Goal: Task Accomplishment & Management: Complete application form

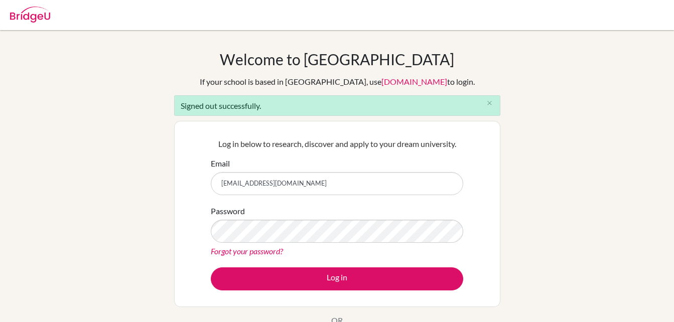
click at [326, 183] on input "[EMAIL_ADDRESS][DOMAIN_NAME]" at bounding box center [337, 183] width 252 height 23
type input "[EMAIL_ADDRESS][DOMAIN_NAME]"
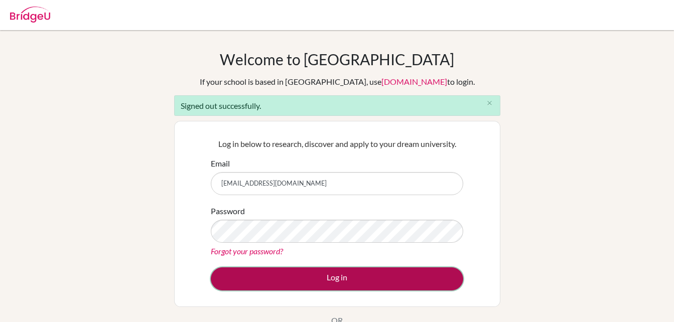
click at [336, 277] on button "Log in" at bounding box center [337, 278] width 252 height 23
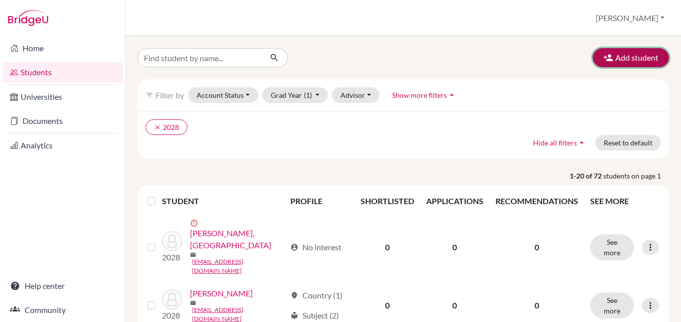
click at [633, 55] on button "Add student" at bounding box center [631, 57] width 76 height 19
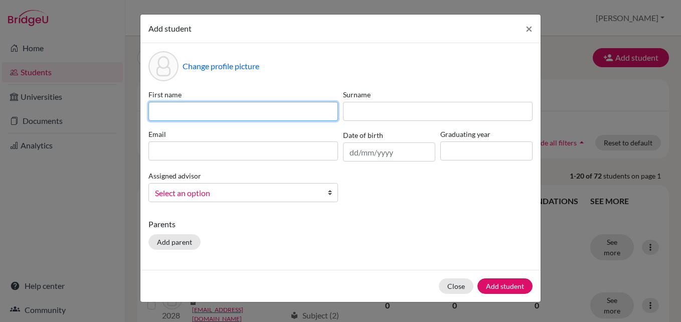
click at [169, 114] on input at bounding box center [244, 111] width 190 height 19
type input "tawananyasha"
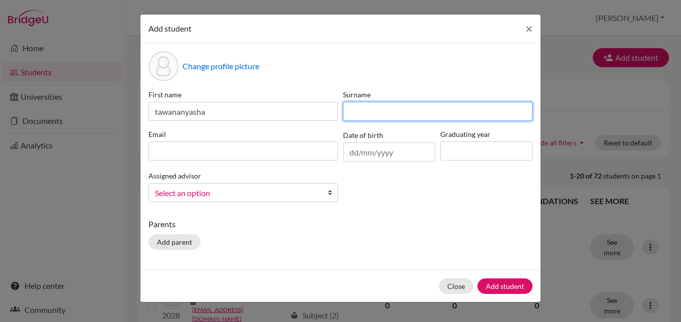
click at [375, 111] on input at bounding box center [438, 111] width 190 height 19
type input "Sibanda"
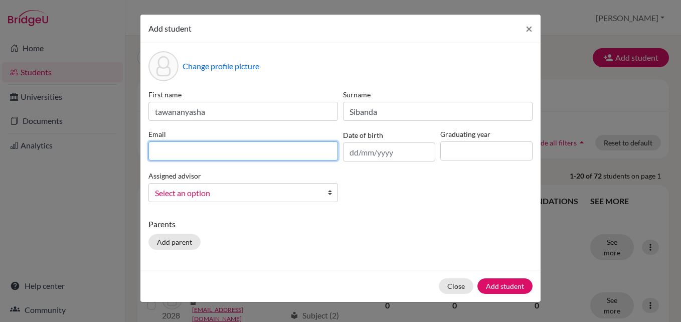
click at [186, 153] on input at bounding box center [244, 150] width 190 height 19
type input "tawananyasha.sibanda@student.mcc.ac.zw"
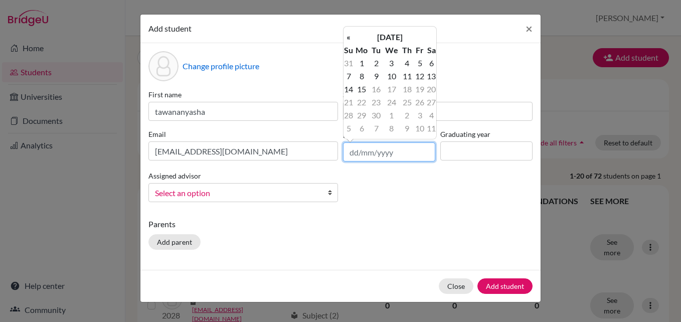
click at [400, 152] on input "text" at bounding box center [389, 151] width 92 height 19
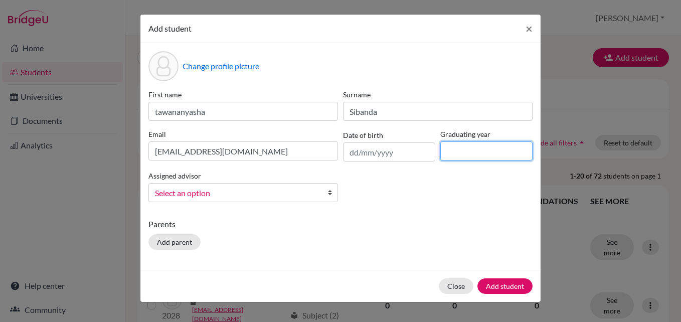
click at [483, 155] on input at bounding box center [486, 150] width 92 height 19
type input "2026"
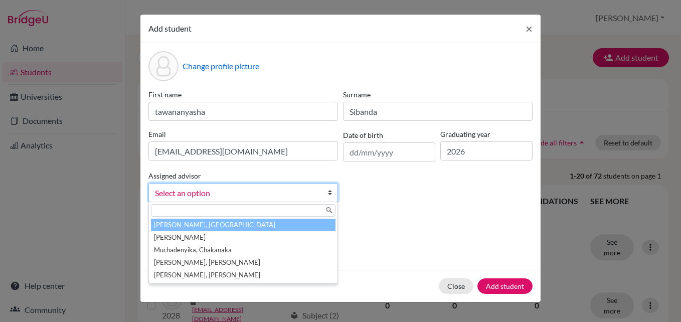
click at [328, 194] on b at bounding box center [333, 193] width 10 height 18
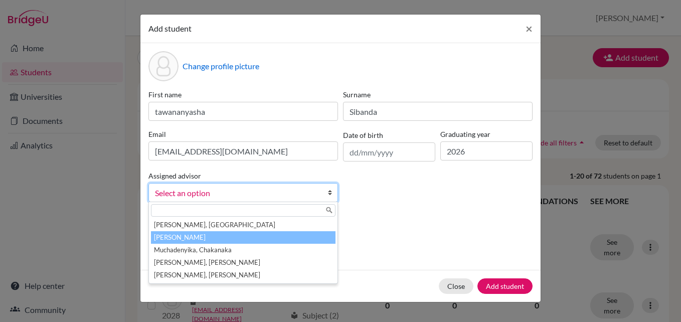
click at [222, 234] on li "Dzikiti, Beatrice" at bounding box center [243, 237] width 185 height 13
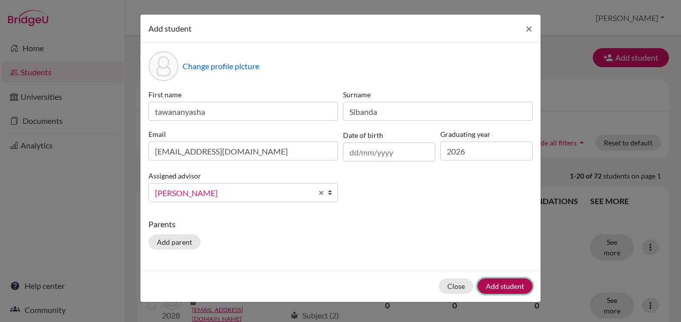
click at [491, 288] on button "Add student" at bounding box center [505, 286] width 55 height 16
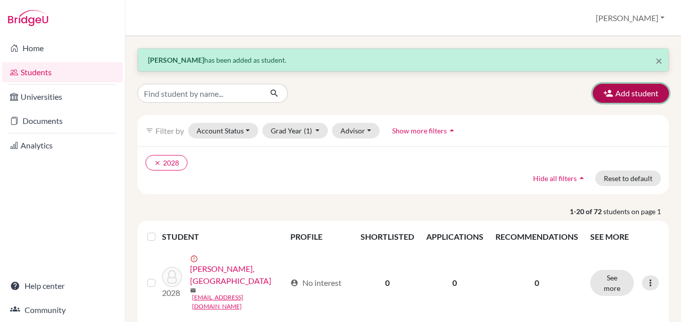
click at [632, 89] on button "Add student" at bounding box center [631, 93] width 76 height 19
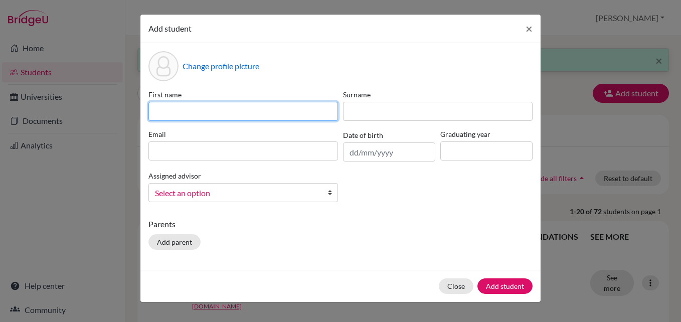
click at [214, 110] on input at bounding box center [244, 111] width 190 height 19
type input "t"
type input "Tinashe"
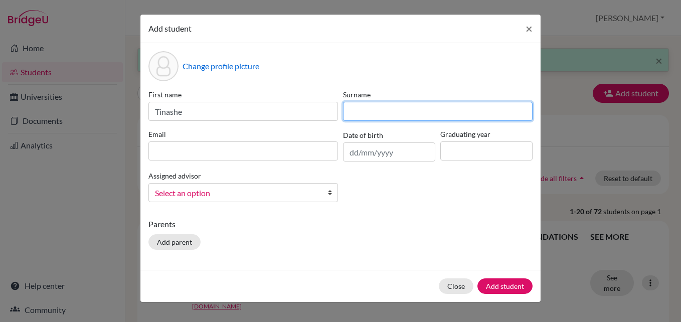
click at [371, 109] on input at bounding box center [438, 111] width 190 height 19
type input "Zunzanyika"
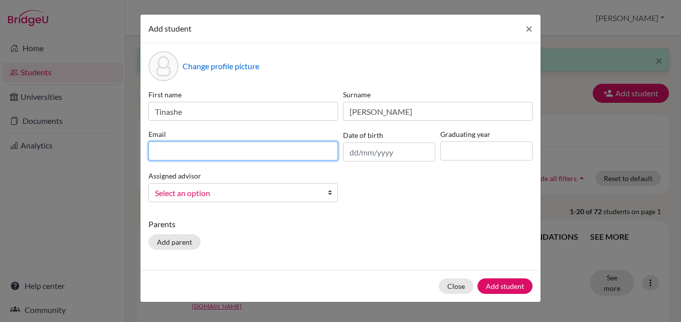
click at [244, 159] on input at bounding box center [244, 150] width 190 height 19
type input "tinashe.zunzanyika@student.mcc.ac.zw"
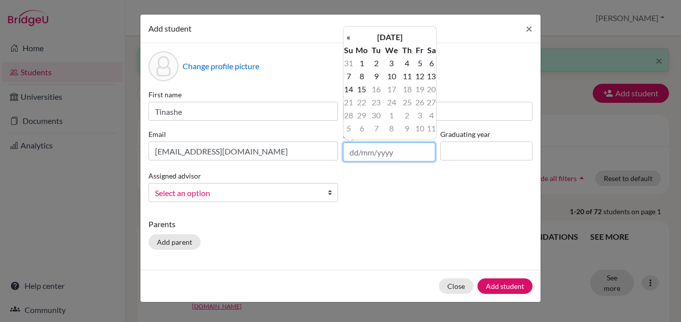
click at [405, 155] on input "text" at bounding box center [389, 151] width 92 height 19
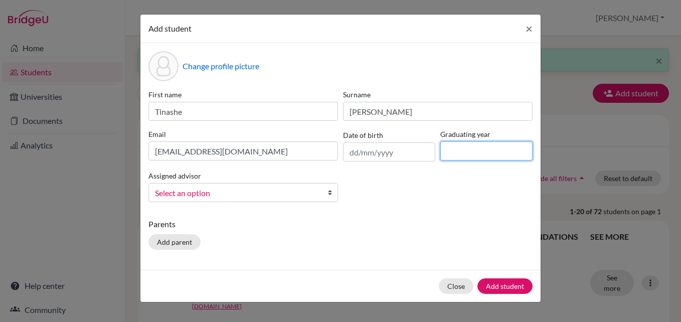
click at [461, 141] on input at bounding box center [486, 150] width 92 height 19
type input "2026"
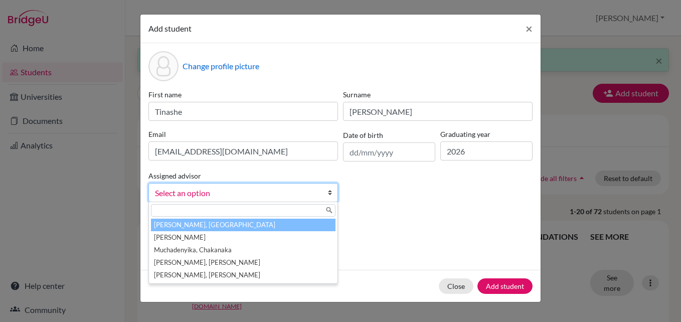
click at [400, 202] on div "First name Tinashe Surname Zunzanyika Email tinashe.zunzanyika@student.mcc.ac.z…" at bounding box center [340, 149] width 389 height 121
click at [329, 194] on b at bounding box center [333, 193] width 10 height 18
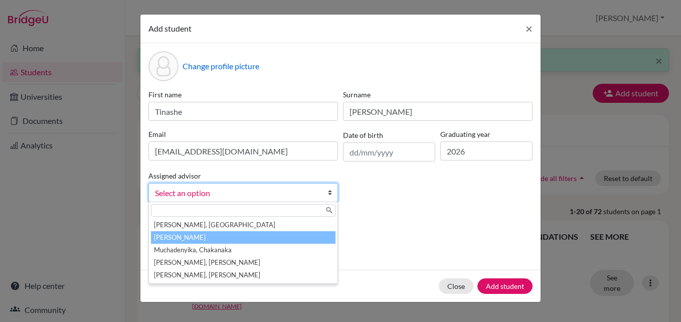
click at [247, 238] on li "Dzikiti, Beatrice" at bounding box center [243, 237] width 185 height 13
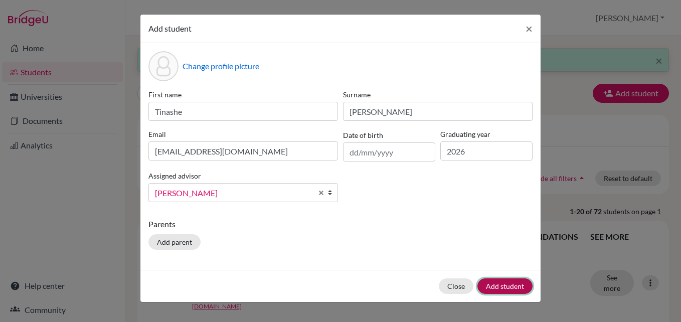
click at [509, 288] on button "Add student" at bounding box center [505, 286] width 55 height 16
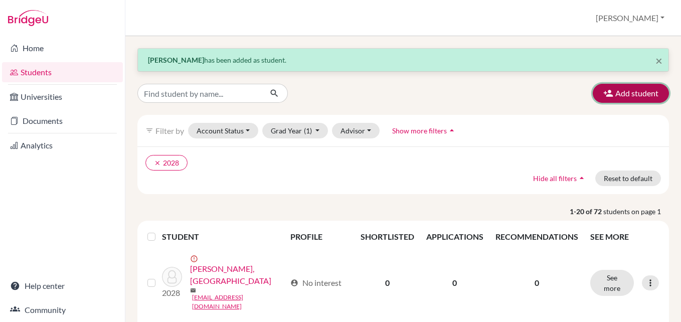
click at [630, 95] on button "Add student" at bounding box center [631, 93] width 76 height 19
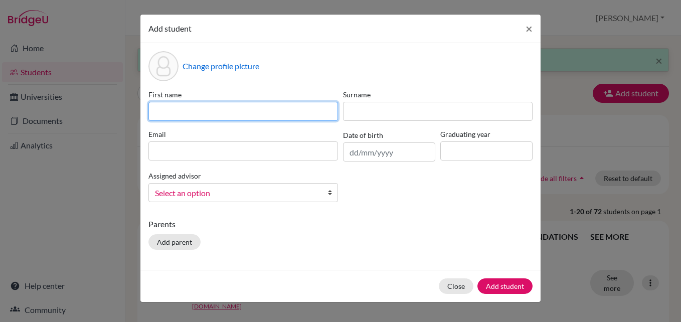
click at [239, 117] on input at bounding box center [244, 111] width 190 height 19
type input "j"
type input "Junior"
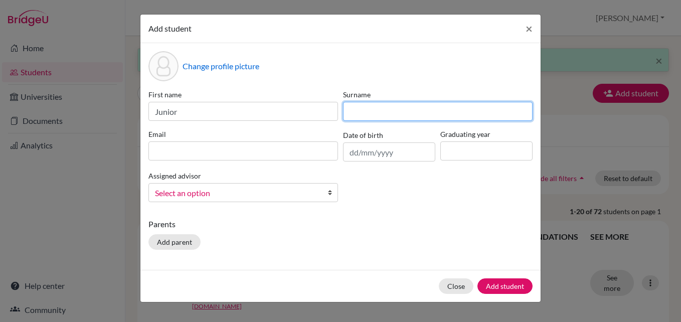
click at [383, 113] on input at bounding box center [438, 111] width 190 height 19
type input "Mudawarima"
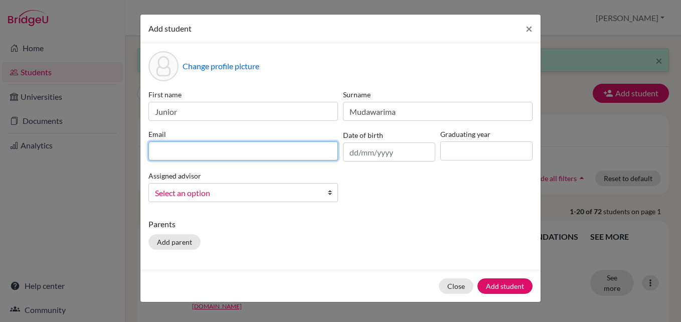
click at [250, 156] on input at bounding box center [244, 150] width 190 height 19
type input "junior.mudawarima@student.mcc.ac.zw"
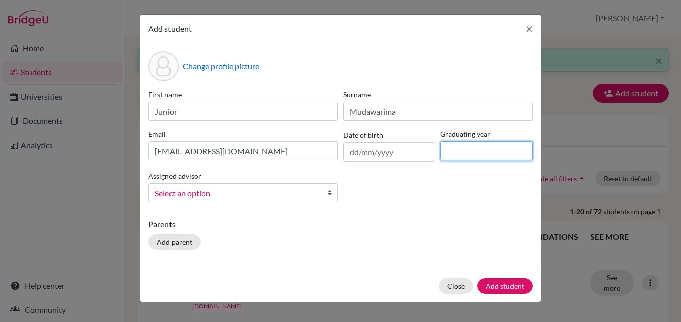
click at [452, 153] on input at bounding box center [486, 150] width 92 height 19
type input "2026"
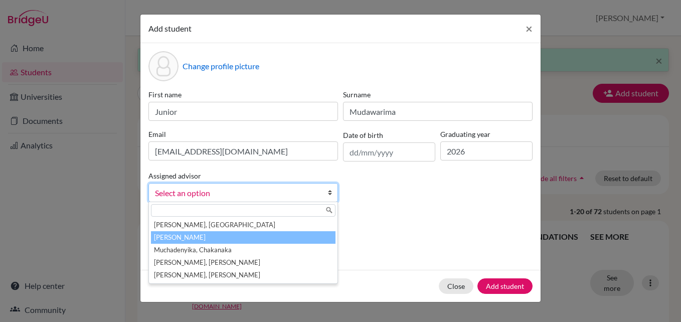
click at [186, 238] on li "Dzikiti, Beatrice" at bounding box center [243, 237] width 185 height 13
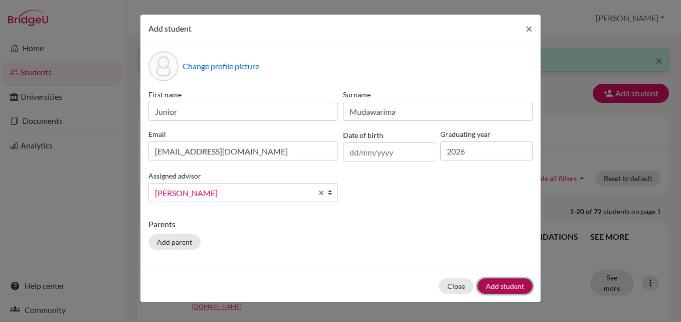
click at [514, 286] on button "Add student" at bounding box center [505, 286] width 55 height 16
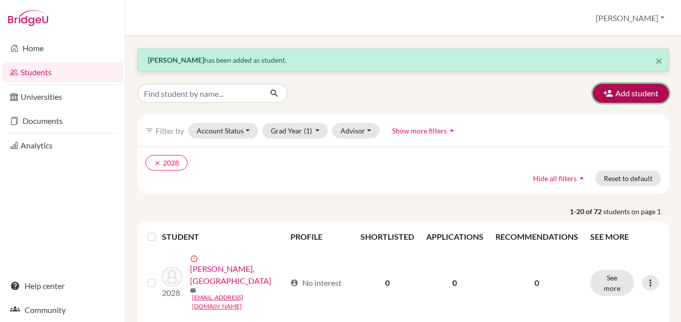
click at [618, 92] on button "Add student" at bounding box center [631, 93] width 76 height 19
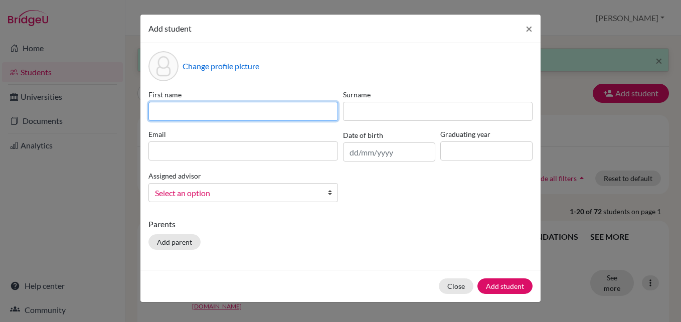
click at [180, 116] on input at bounding box center [244, 111] width 190 height 19
type input "Nash"
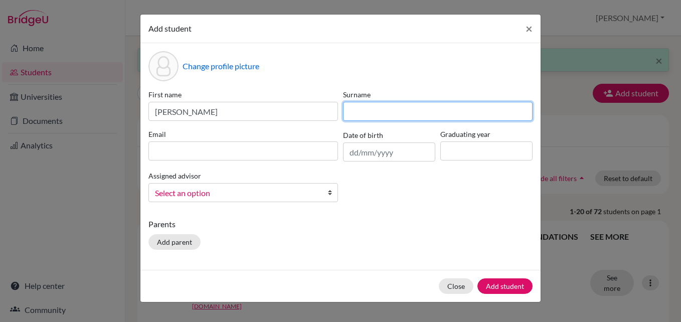
click at [364, 104] on input at bounding box center [438, 111] width 190 height 19
type input "Kurwaisimba"
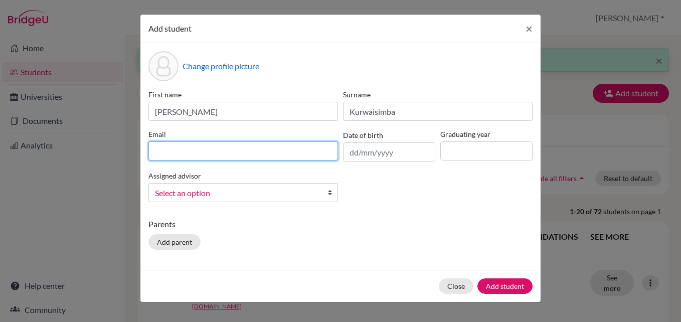
click at [199, 152] on input at bounding box center [244, 150] width 190 height 19
type input "nash.kurwaisimba@student.mcc.ac.zw"
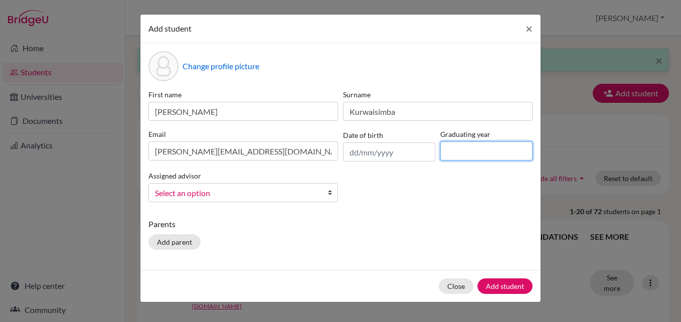
click at [462, 153] on input at bounding box center [486, 150] width 92 height 19
type input "2026"
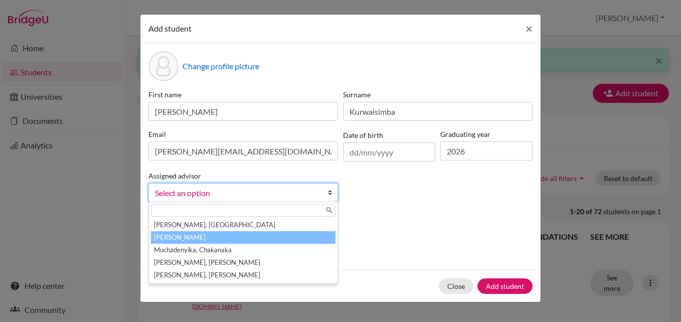
click at [264, 240] on li "Dzikiti, Beatrice" at bounding box center [243, 237] width 185 height 13
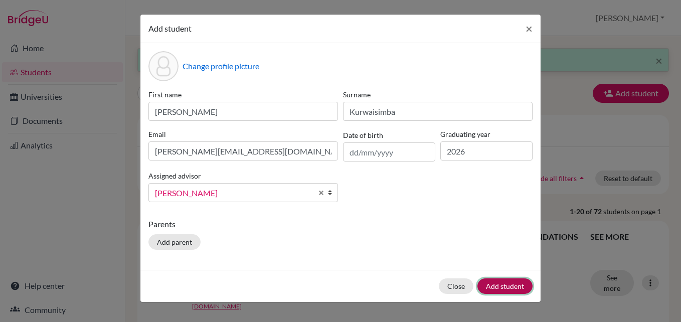
click at [494, 288] on button "Add student" at bounding box center [505, 286] width 55 height 16
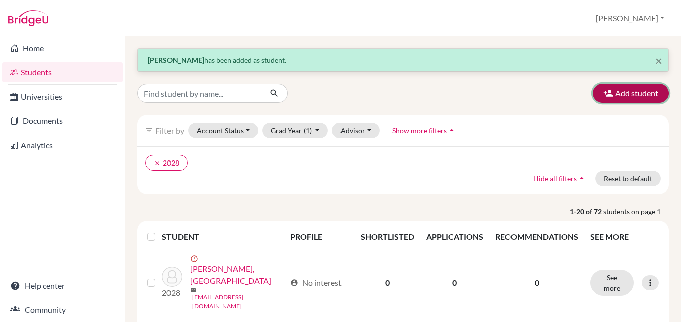
click at [614, 88] on button "Add student" at bounding box center [631, 93] width 76 height 19
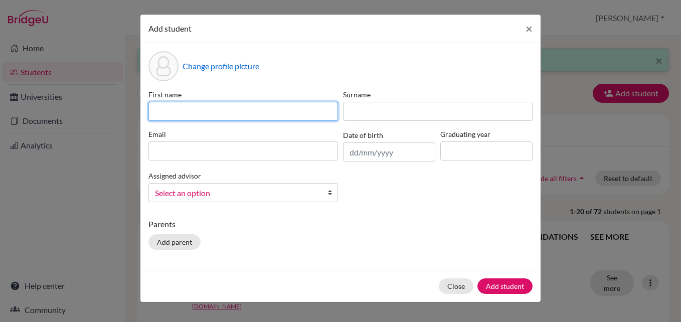
click at [217, 114] on input at bounding box center [244, 111] width 190 height 19
type input "Takudzwa"
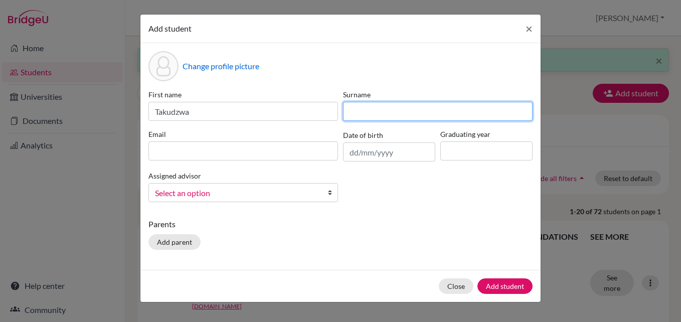
click at [372, 106] on input at bounding box center [438, 111] width 190 height 19
type input "Musiiwa"
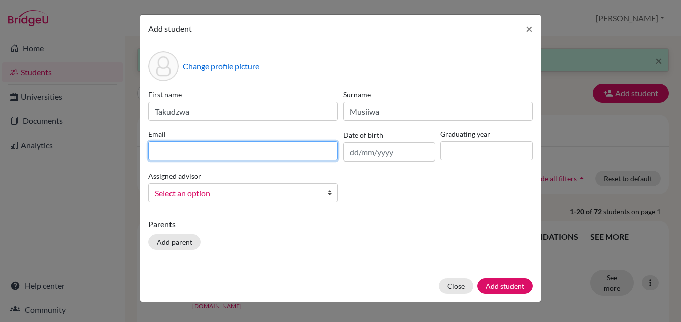
click at [267, 151] on input at bounding box center [244, 150] width 190 height 19
type input "takudzwa.musiiwa@student.mcc.ac.zw"
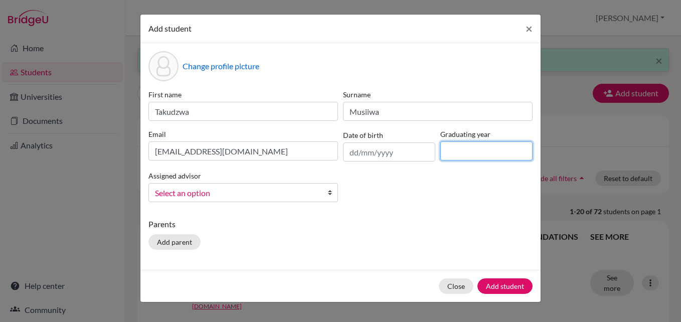
click at [474, 150] on input at bounding box center [486, 150] width 92 height 19
type input "2026"
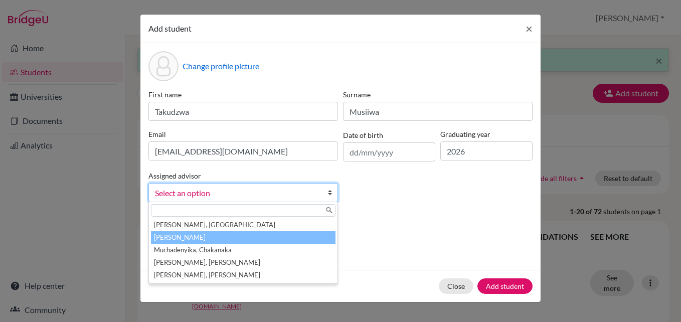
click at [211, 233] on li "Dzikiti, Beatrice" at bounding box center [243, 237] width 185 height 13
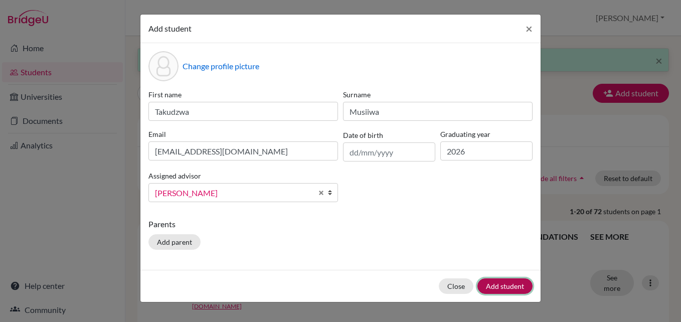
click at [508, 288] on button "Add student" at bounding box center [505, 286] width 55 height 16
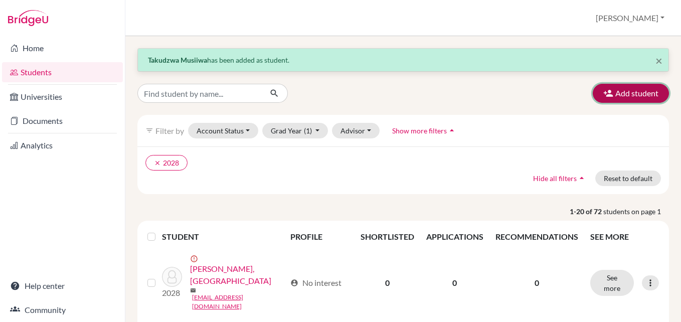
click at [636, 93] on button "Add student" at bounding box center [631, 93] width 76 height 19
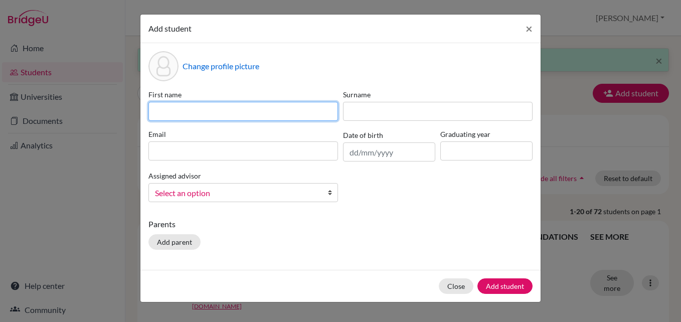
click at [176, 106] on input at bounding box center [244, 111] width 190 height 19
type input "Takomborerwa"
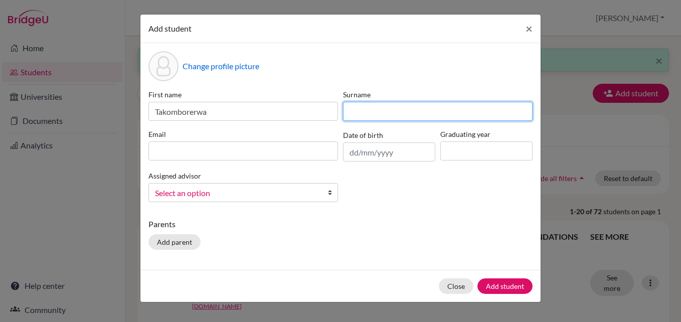
click at [374, 112] on input at bounding box center [438, 111] width 190 height 19
type input "Chigangacha"
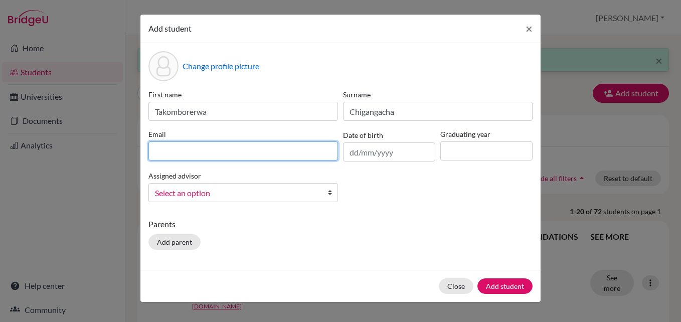
click at [171, 152] on input at bounding box center [244, 150] width 190 height 19
type input "takombererwa.chigangacha@student.mcc.ac.zw"
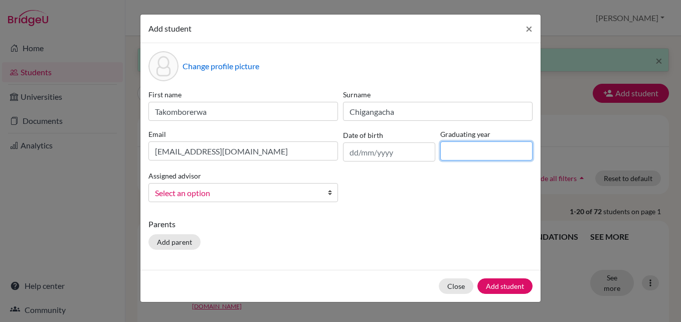
click at [465, 156] on input at bounding box center [486, 150] width 92 height 19
type input "2026"
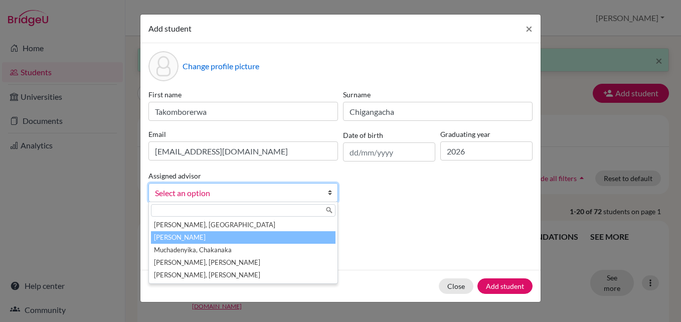
click at [190, 233] on li "Dzikiti, Beatrice" at bounding box center [243, 237] width 185 height 13
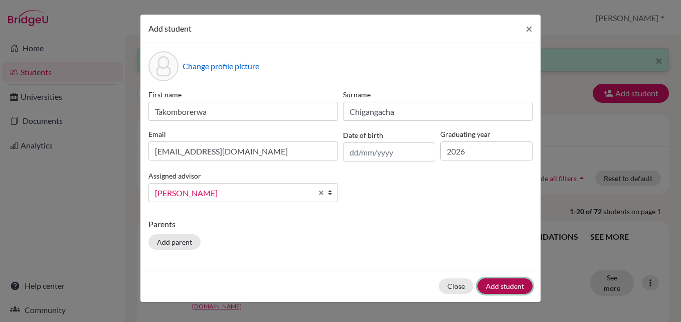
click at [507, 285] on button "Add student" at bounding box center [505, 286] width 55 height 16
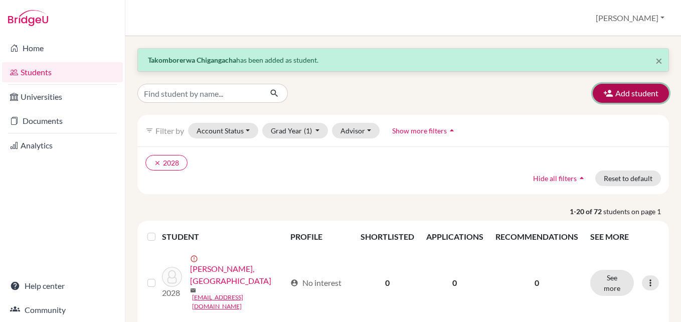
click at [628, 93] on button "Add student" at bounding box center [631, 93] width 76 height 19
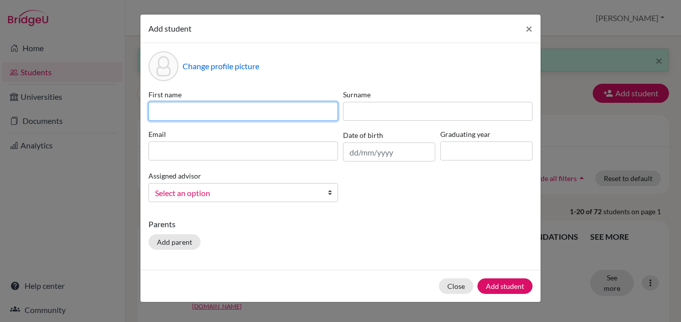
click at [194, 111] on input at bounding box center [244, 111] width 190 height 19
type input "Precious"
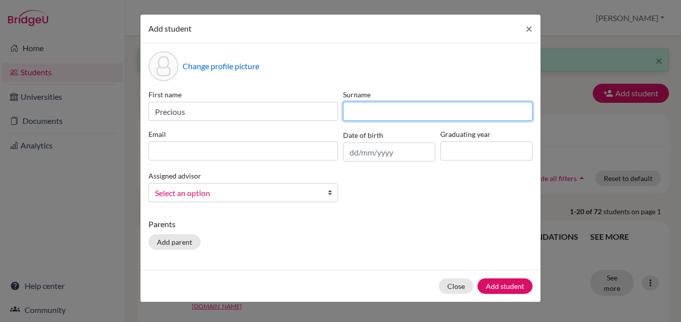
click at [389, 108] on input at bounding box center [438, 111] width 190 height 19
type input "Mangombe"
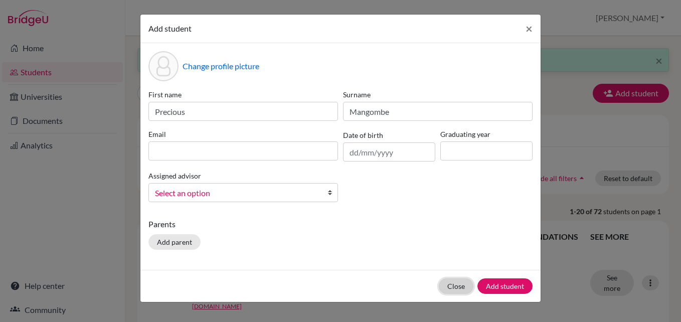
click at [451, 284] on button "Close" at bounding box center [456, 286] width 35 height 16
